Goal: Task Accomplishment & Management: Manage account settings

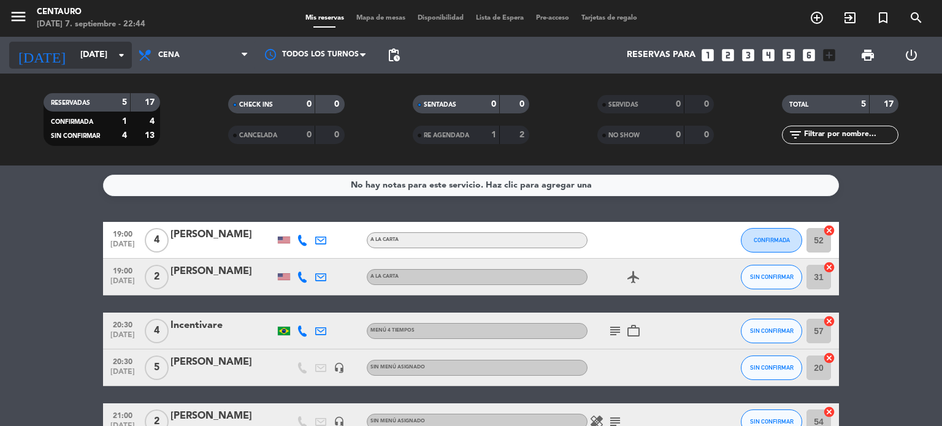
click at [115, 53] on icon "arrow_drop_down" at bounding box center [121, 55] width 15 height 15
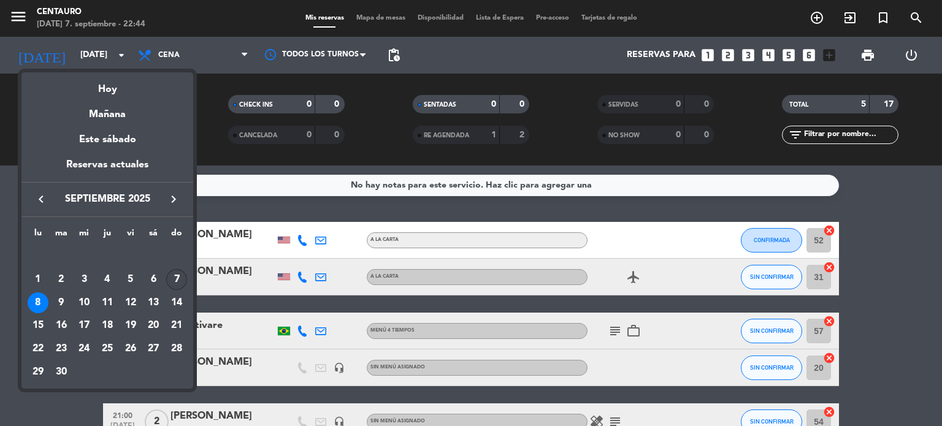
click at [180, 280] on div "7" at bounding box center [176, 279] width 21 height 21
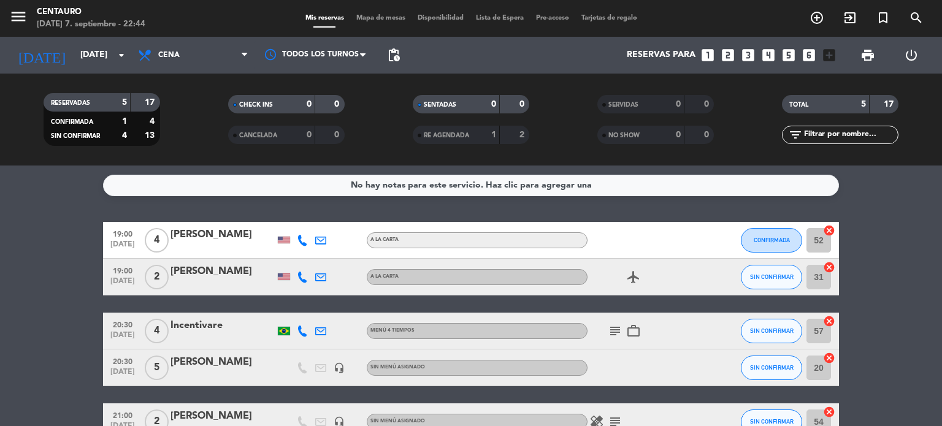
type input "[DATE]"
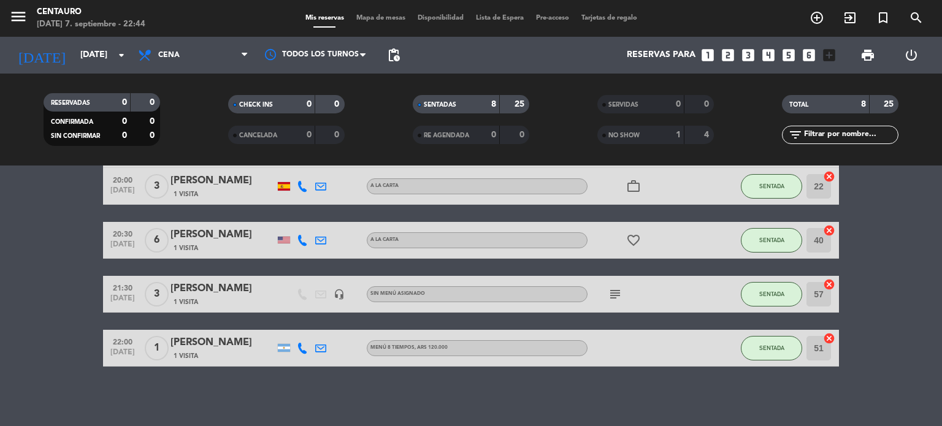
scroll to position [219, 0]
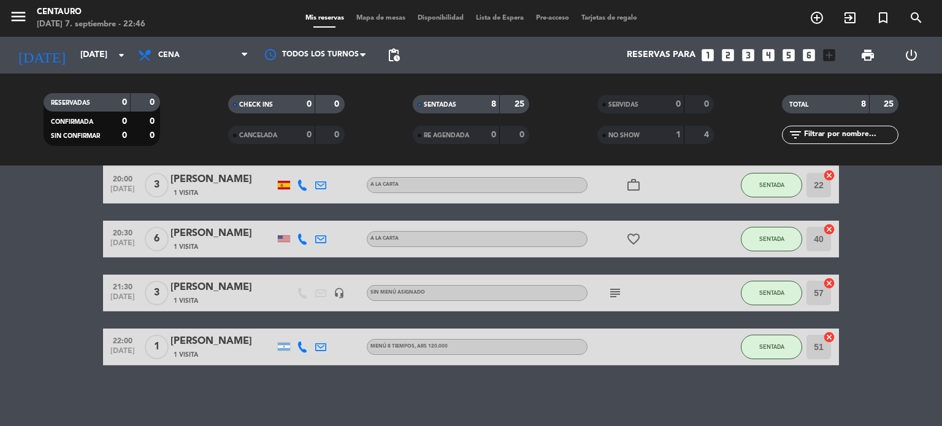
click at [616, 292] on icon "subject" at bounding box center [615, 293] width 15 height 15
click at [64, 259] on bookings-row "19:30 [DATE] 4 [PERSON_NAME] 1 Visita MENÚ 8 TIEMPOS CON VINOS DE ALTA GAMA , A…" at bounding box center [471, 183] width 942 height 363
click at [613, 294] on icon "subject" at bounding box center [615, 293] width 15 height 15
click at [614, 295] on icon "subject" at bounding box center [615, 293] width 15 height 15
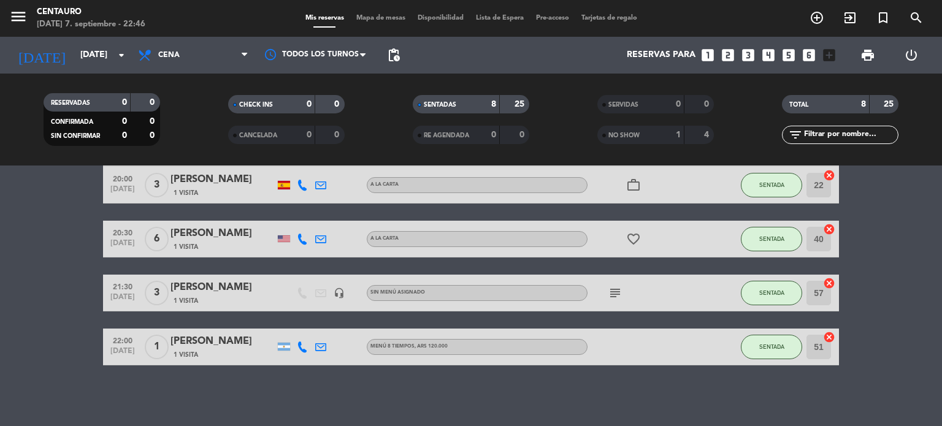
click at [614, 295] on icon "subject" at bounding box center [615, 293] width 15 height 15
click at [419, 294] on span "Sin menú asignado" at bounding box center [397, 292] width 55 height 5
click at [339, 295] on icon "headset_mic" at bounding box center [339, 293] width 11 height 11
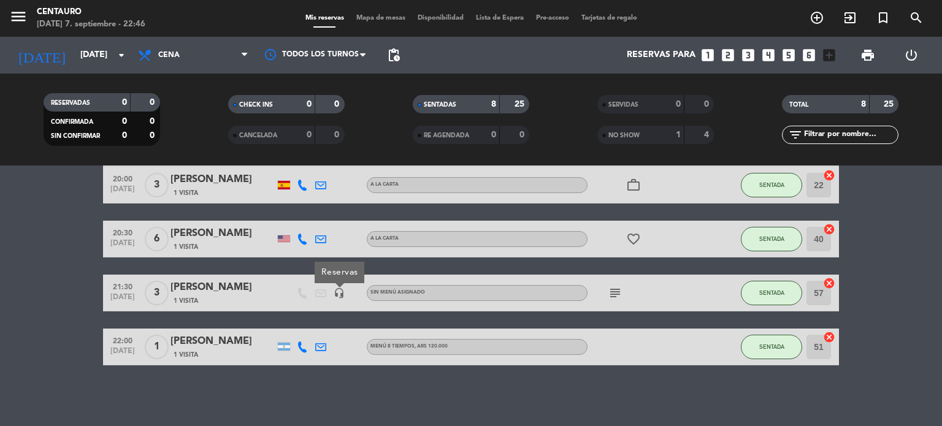
click at [339, 295] on icon "headset_mic" at bounding box center [339, 293] width 11 height 11
click at [61, 289] on bookings-row "19:30 [DATE] 4 [PERSON_NAME] 1 Visita MENÚ 8 TIEMPOS CON VINOS DE ALTA GAMA , A…" at bounding box center [471, 183] width 942 height 363
click at [611, 291] on icon "subject" at bounding box center [615, 293] width 15 height 15
click at [613, 291] on icon "subject" at bounding box center [615, 293] width 15 height 15
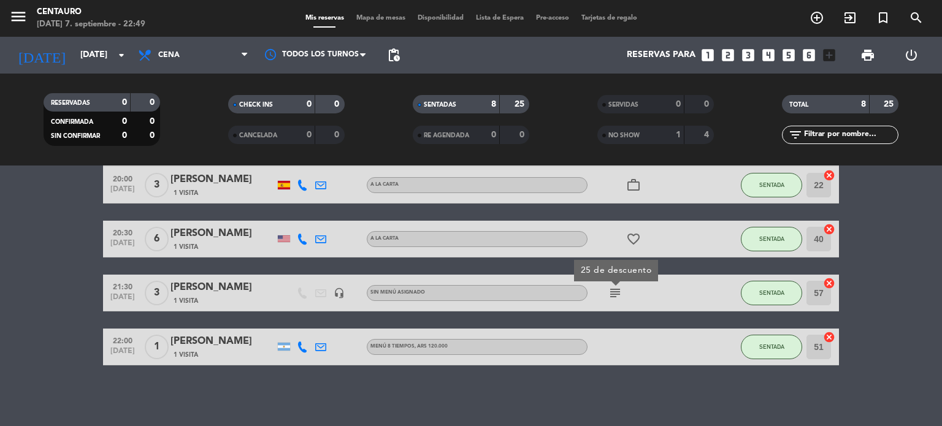
click at [613, 291] on icon "subject" at bounding box center [615, 293] width 15 height 15
click at [615, 292] on icon "subject" at bounding box center [615, 293] width 15 height 15
click at [155, 292] on span "3" at bounding box center [157, 293] width 24 height 25
click at [177, 286] on div "[PERSON_NAME]" at bounding box center [222, 288] width 104 height 16
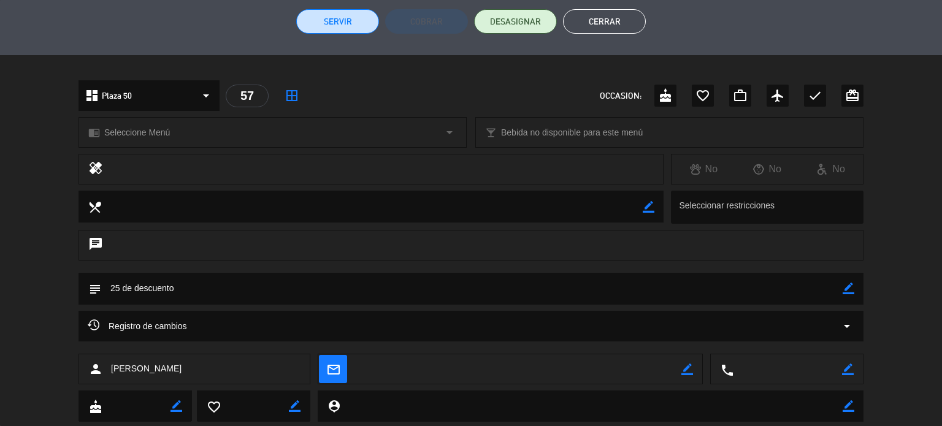
scroll to position [338, 0]
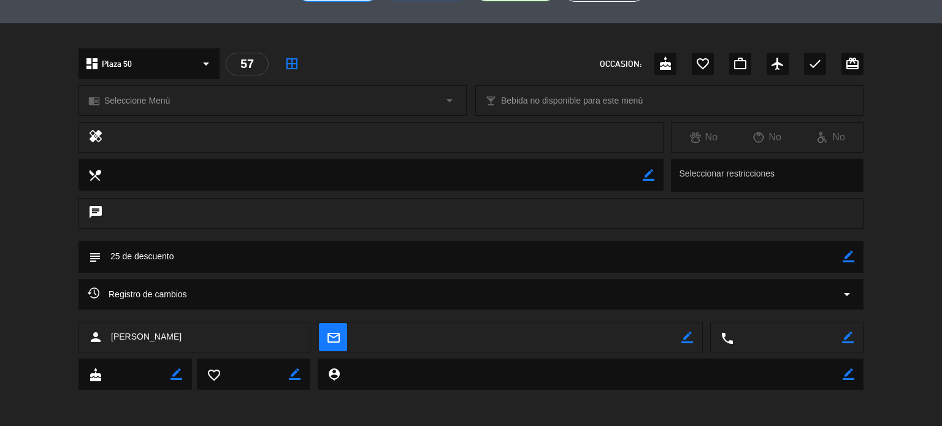
click at [149, 254] on textarea at bounding box center [471, 256] width 741 height 31
